Goal: Task Accomplishment & Management: Manage account settings

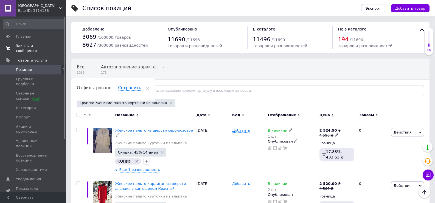
scroll to position [379, 0]
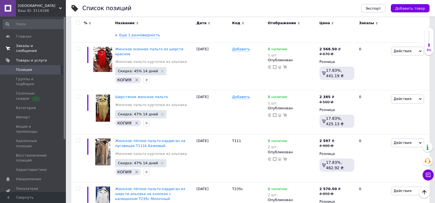
click at [22, 45] on span "Заказы и сообщения" at bounding box center [33, 48] width 35 height 10
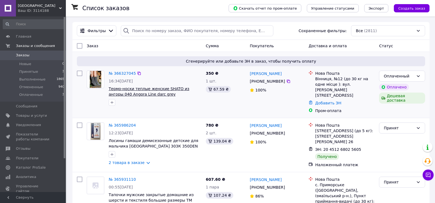
click at [130, 89] on span "Термо-носки теплые женские SHATO из ангоры 040 Angora Line darc grey" at bounding box center [149, 91] width 81 height 10
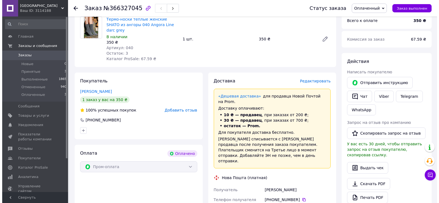
scroll to position [215, 0]
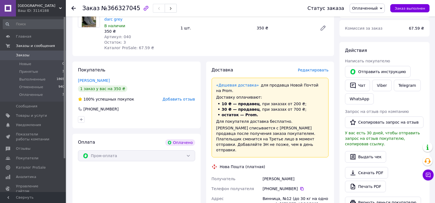
click at [313, 68] on span "Редактировать" at bounding box center [312, 70] width 31 height 4
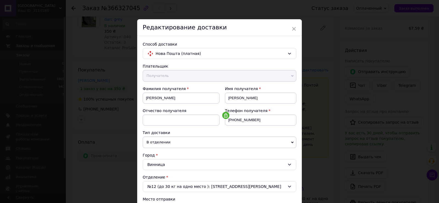
click at [297, 87] on div "Способ доставки Нова Пошта (платная) Плательщик Получатель Отправитель Фамилия …" at bounding box center [219, 187] width 164 height 303
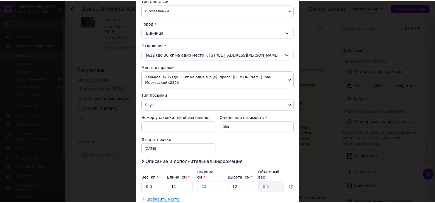
scroll to position [167, 0]
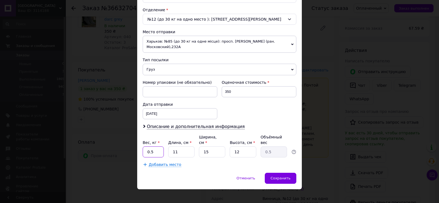
click at [150, 146] on input "0.5" at bounding box center [153, 151] width 21 height 11
type input "0.2"
click at [230, 147] on input "12" at bounding box center [242, 151] width 26 height 11
type input "2"
type input "0.1"
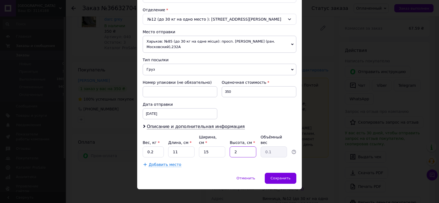
type input "2"
click at [201, 148] on input "15" at bounding box center [212, 151] width 26 height 11
type input "5"
click at [279, 176] on span "Сохранить" at bounding box center [280, 178] width 20 height 4
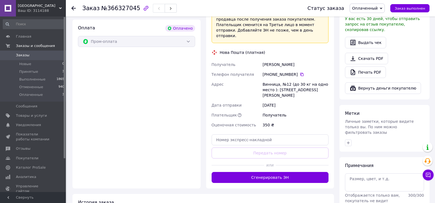
scroll to position [330, 0]
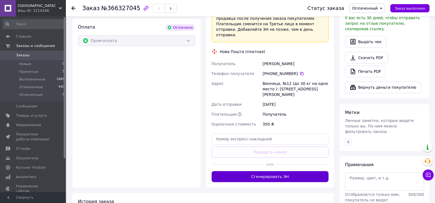
click at [264, 171] on button "Сгенерировать ЭН" at bounding box center [269, 176] width 117 height 11
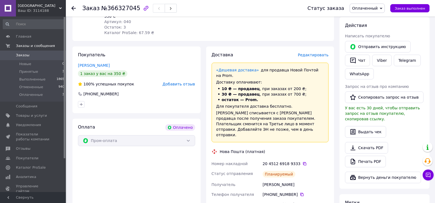
scroll to position [231, 0]
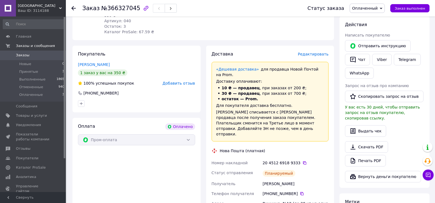
click at [338, 75] on div "Итого 1 товар 350 ₴ Всего к оплате 350 ₴ Комиссия за заказ 67.59 ₴ Действия Нап…" at bounding box center [383, 187] width 95 height 474
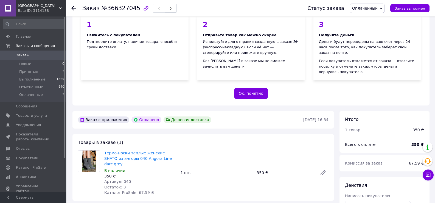
scroll to position [77, 0]
